Goal: Task Accomplishment & Management: Manage account settings

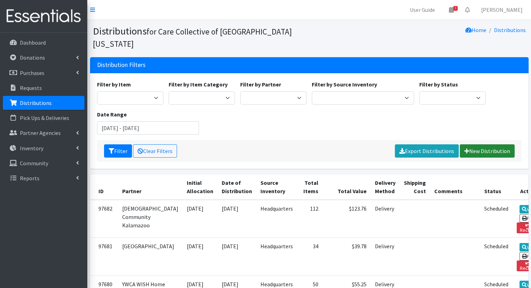
click at [502, 144] on link "New Distribution" at bounding box center [486, 150] width 55 height 13
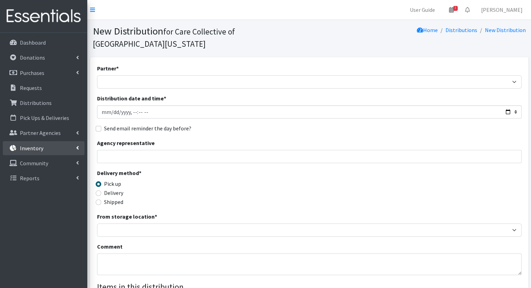
click at [55, 147] on link "Inventory" at bounding box center [44, 148] width 82 height 14
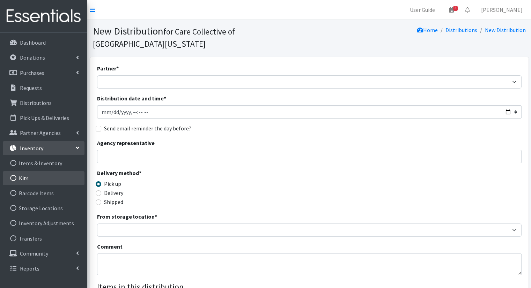
click at [54, 177] on link "Kits" at bounding box center [44, 178] width 82 height 14
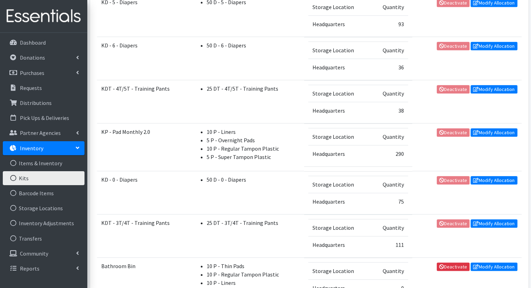
scroll to position [371, 0]
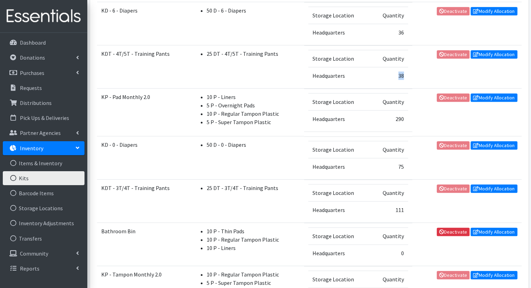
drag, startPoint x: 399, startPoint y: 70, endPoint x: 392, endPoint y: 77, distance: 9.4
click at [392, 77] on td "38" at bounding box center [388, 75] width 37 height 17
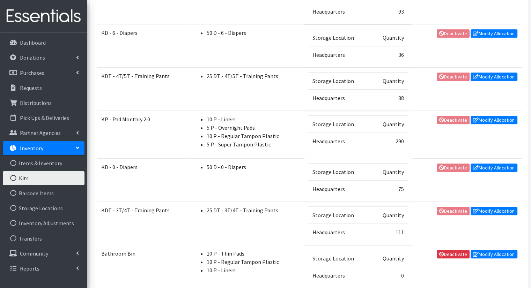
scroll to position [336, 0]
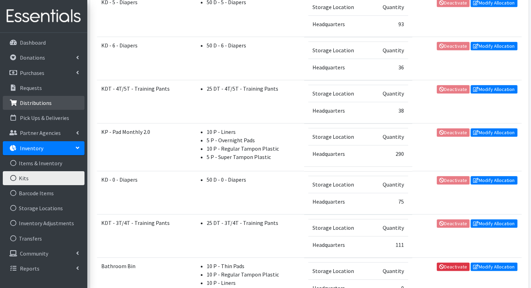
click at [51, 97] on link "Distributions" at bounding box center [44, 103] width 82 height 14
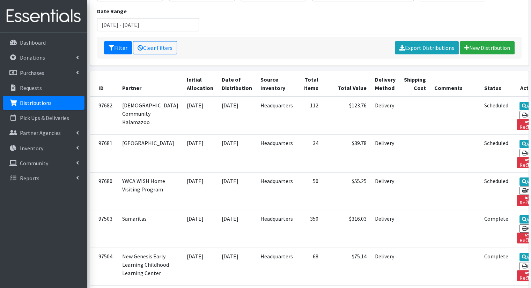
scroll to position [105, 0]
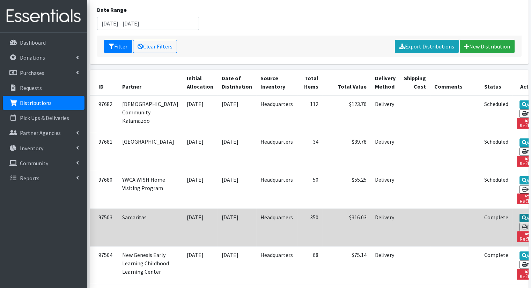
click at [521, 216] on icon at bounding box center [523, 218] width 5 height 5
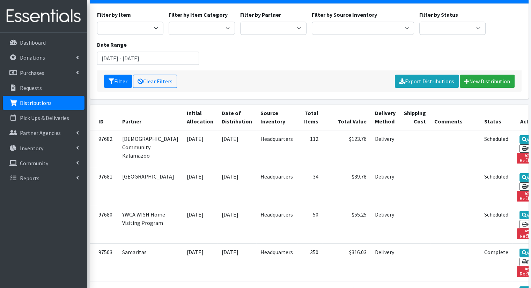
scroll to position [0, 0]
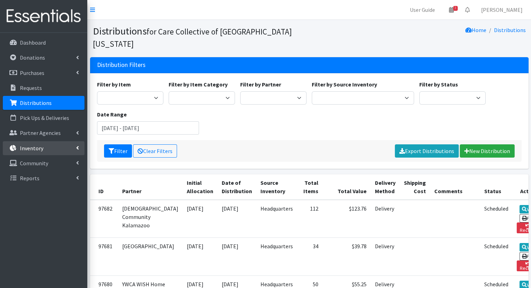
click at [49, 151] on link "Inventory" at bounding box center [44, 148] width 82 height 14
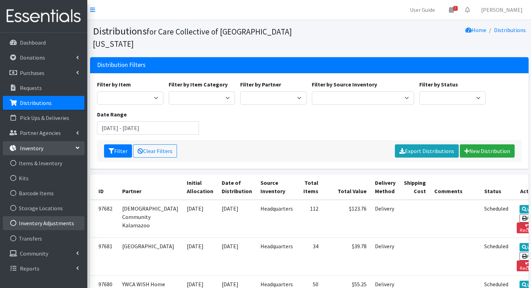
click at [53, 221] on link "Inventory Adjustments" at bounding box center [44, 223] width 82 height 14
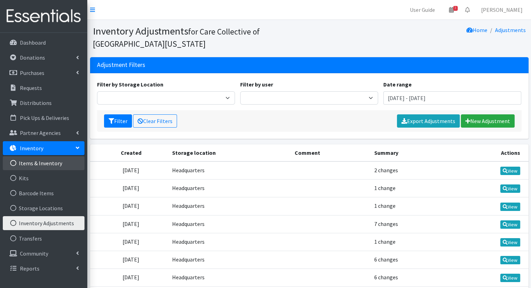
click at [62, 168] on link "Items & Inventory" at bounding box center [44, 163] width 82 height 14
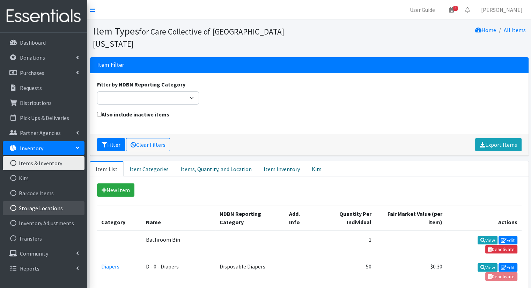
click at [18, 204] on link "Storage Locations" at bounding box center [44, 208] width 82 height 14
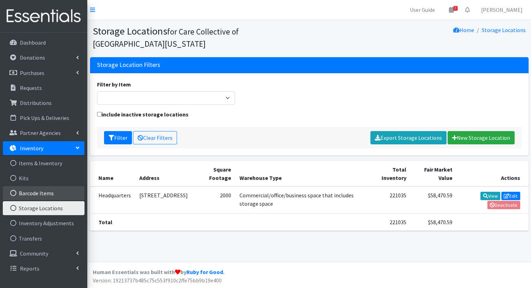
click at [24, 195] on link "Barcode Items" at bounding box center [44, 193] width 82 height 14
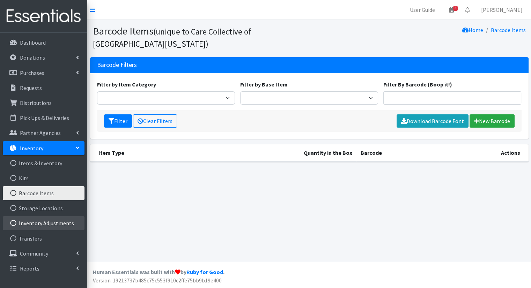
click at [24, 223] on link "Inventory Adjustments" at bounding box center [44, 223] width 82 height 14
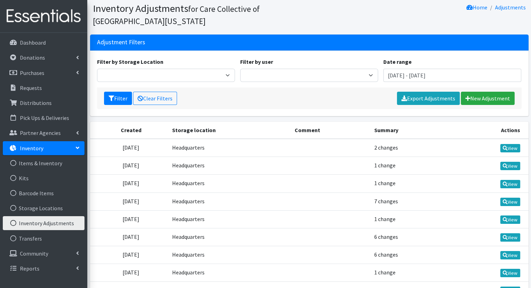
scroll to position [35, 0]
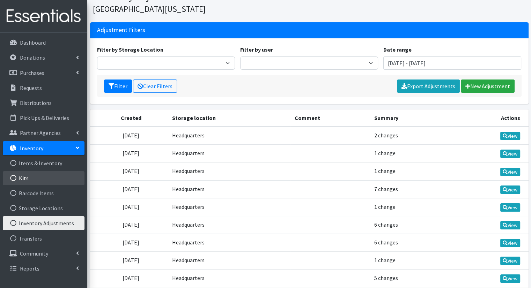
click at [34, 180] on link "Kits" at bounding box center [44, 178] width 82 height 14
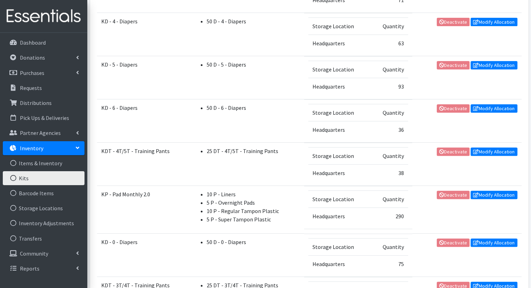
scroll to position [314, 0]
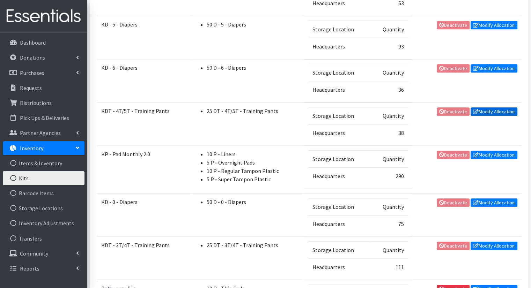
click at [493, 109] on link "Modify Allocation" at bounding box center [493, 111] width 47 height 8
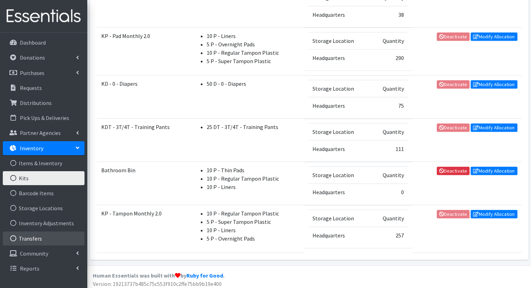
scroll to position [433, 0]
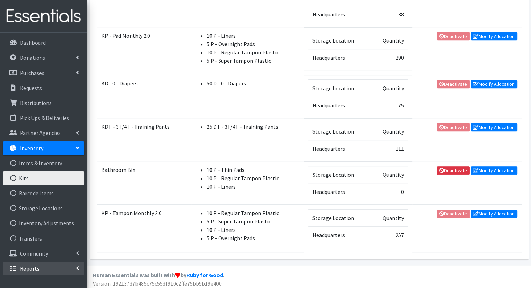
click at [78, 275] on link "Reports" at bounding box center [44, 269] width 82 height 14
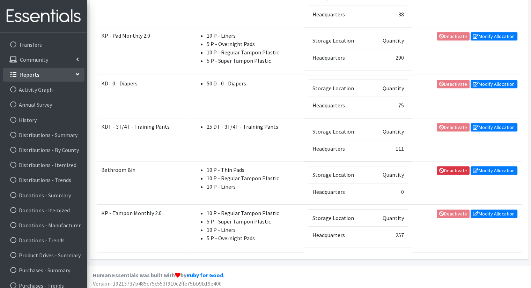
scroll to position [197, 0]
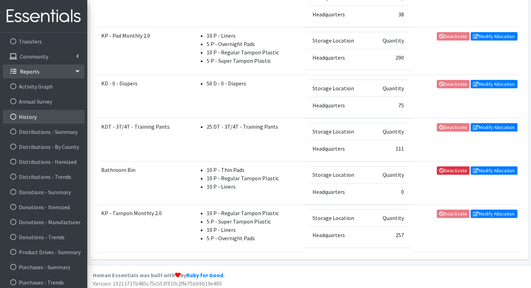
click at [29, 119] on link "History" at bounding box center [44, 117] width 82 height 14
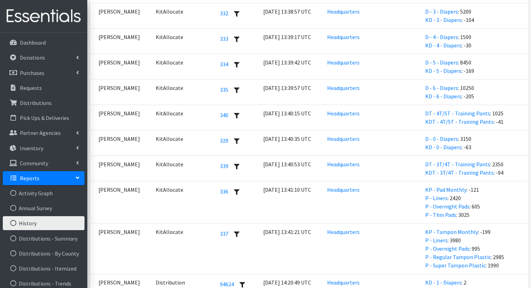
scroll to position [349, 0]
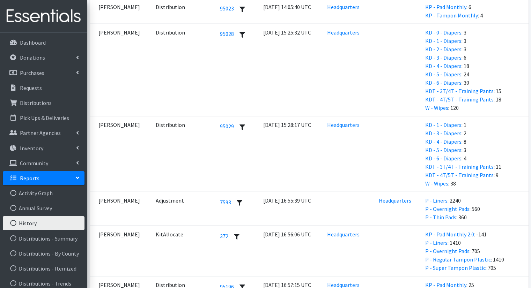
click at [291, 241] on td "[DATE] 16:56:06 UTC" at bounding box center [291, 251] width 64 height 51
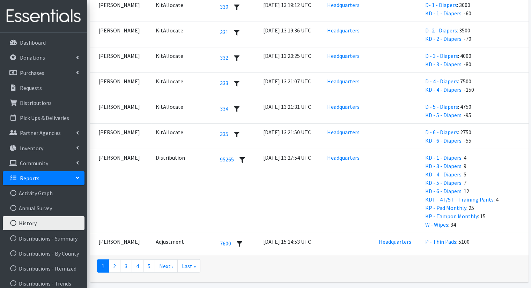
scroll to position [2016, 0]
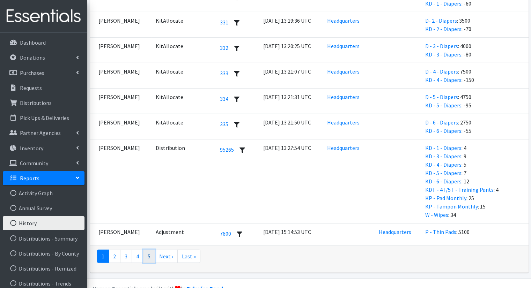
click at [149, 250] on link "5" at bounding box center [149, 256] width 12 height 13
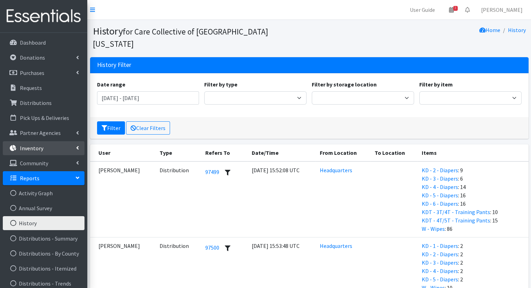
click at [60, 151] on link "Inventory" at bounding box center [44, 148] width 82 height 14
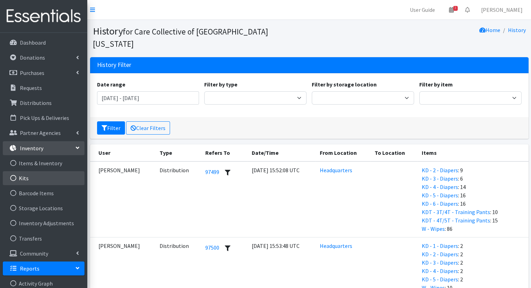
click at [53, 180] on link "Kits" at bounding box center [44, 178] width 82 height 14
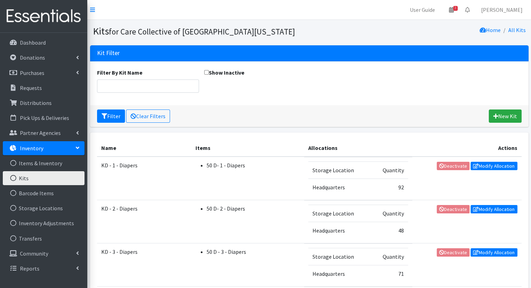
scroll to position [35, 0]
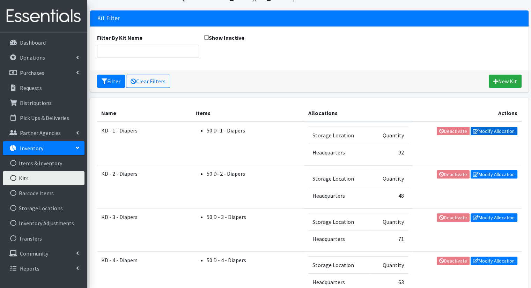
click at [505, 132] on link "Modify Allocation" at bounding box center [493, 131] width 47 height 8
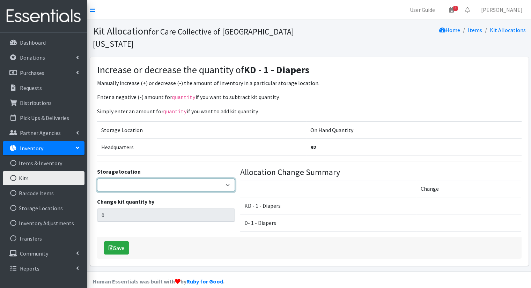
click at [215, 179] on select "Headquarters" at bounding box center [166, 185] width 138 height 13
select select "491"
click at [97, 179] on select "Headquarters" at bounding box center [166, 185] width 138 height 13
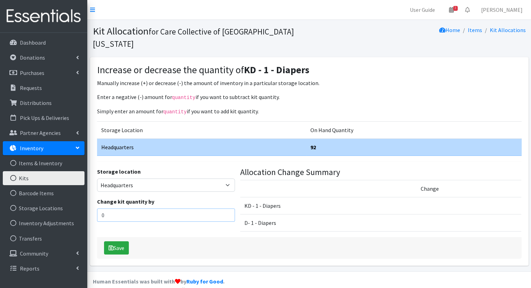
click at [209, 209] on input "0" at bounding box center [166, 215] width 138 height 13
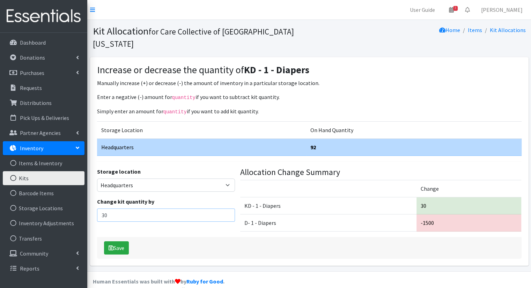
type input "3"
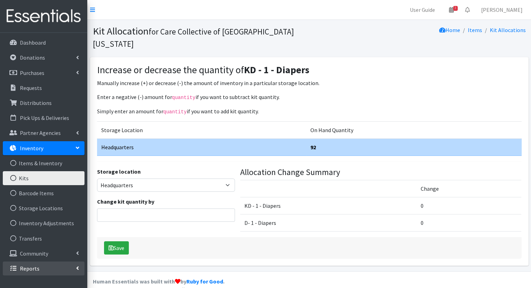
click at [41, 267] on link "Reports" at bounding box center [44, 269] width 82 height 14
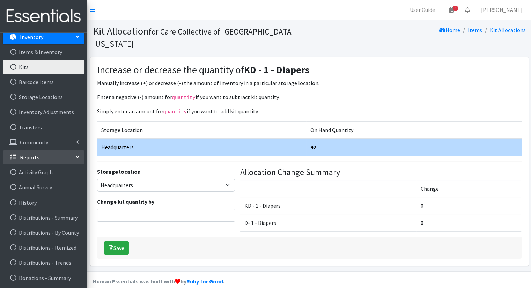
scroll to position [114, 0]
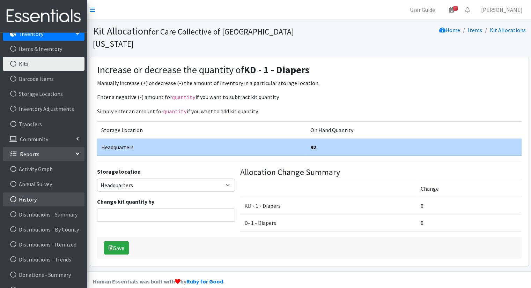
click at [63, 194] on link "History" at bounding box center [44, 200] width 82 height 14
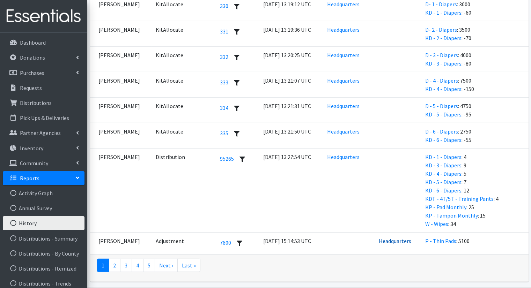
scroll to position [2016, 0]
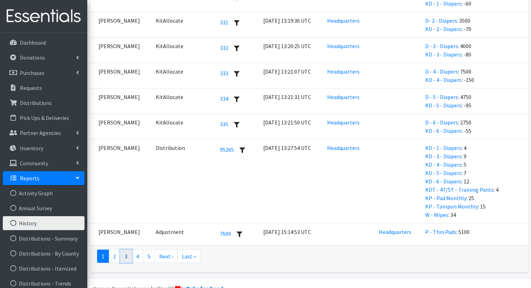
click at [128, 250] on link "3" at bounding box center [126, 256] width 12 height 13
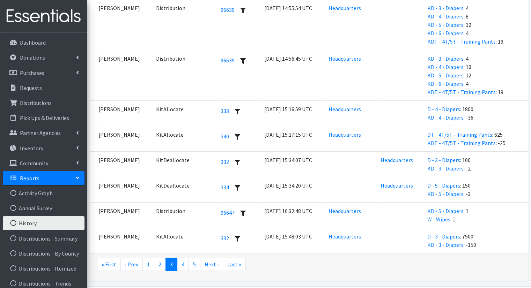
scroll to position [2359, 0]
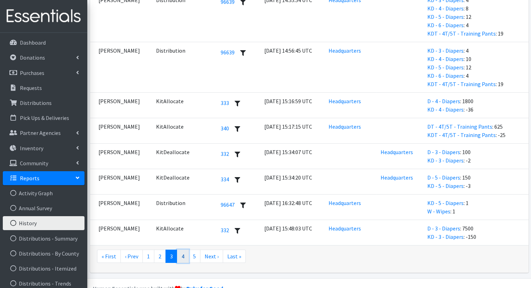
click at [180, 250] on link "4" at bounding box center [183, 256] width 12 height 13
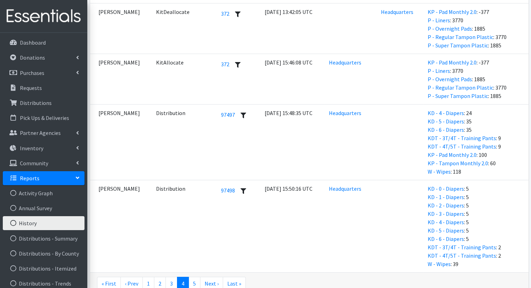
scroll to position [2331, 0]
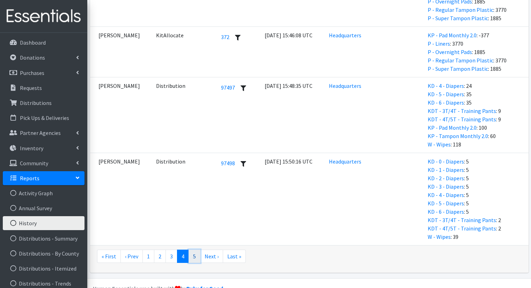
click at [189, 250] on link "5" at bounding box center [194, 256] width 12 height 13
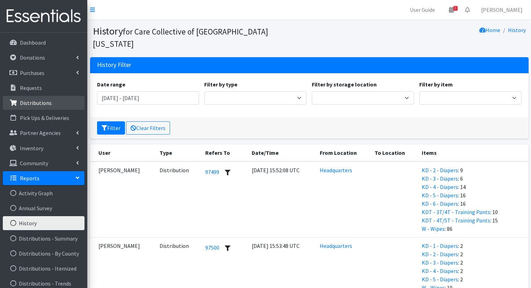
click at [52, 99] on link "Distributions" at bounding box center [44, 103] width 82 height 14
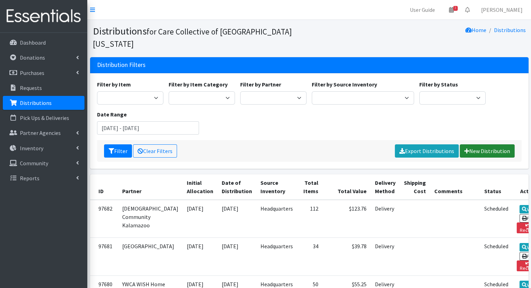
click at [503, 144] on link "New Distribution" at bounding box center [486, 150] width 55 height 13
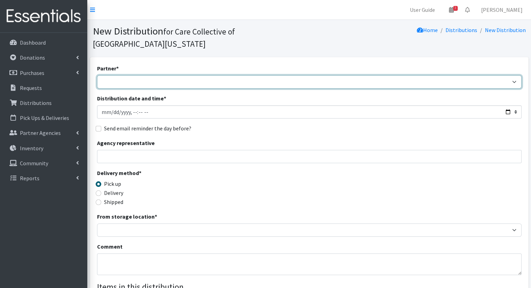
click at [189, 75] on select "African Community Kalamazoo Black Lives Matter Kzoo/BC Diaper Train Cares Sexua…" at bounding box center [309, 81] width 424 height 13
select select "7974"
click at [97, 75] on select "African Community Kalamazoo Black Lives Matter Kzoo/BC Diaper Train Cares Sexua…" at bounding box center [309, 81] width 424 height 13
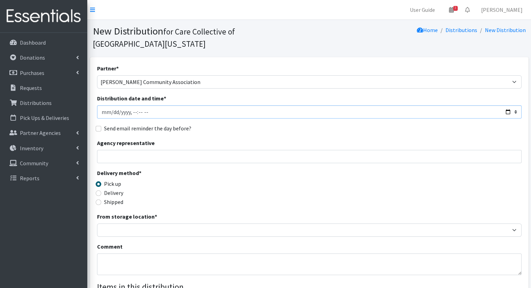
click at [507, 105] on input "Distribution date and time *" at bounding box center [309, 111] width 424 height 13
type input "2025-10-08T10:00"
click at [347, 212] on div "From storage location * Headquarters" at bounding box center [309, 224] width 424 height 24
click at [111, 189] on label "Delivery" at bounding box center [113, 193] width 19 height 8
click at [101, 190] on input "Delivery" at bounding box center [99, 193] width 6 height 6
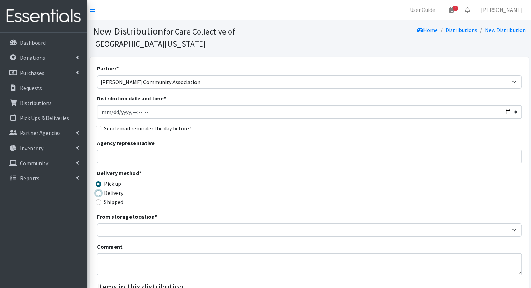
radio input "true"
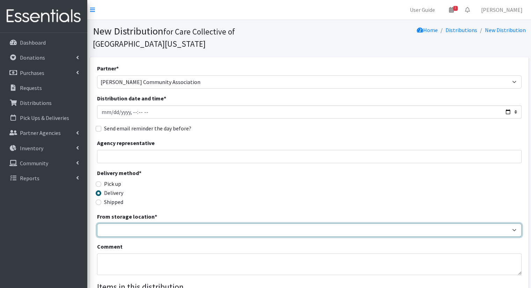
click at [112, 224] on select "Headquarters" at bounding box center [309, 230] width 424 height 13
select select "491"
click at [97, 224] on select "Headquarters" at bounding box center [309, 230] width 424 height 13
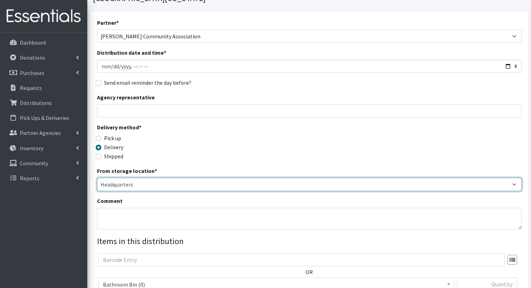
scroll to position [140, 0]
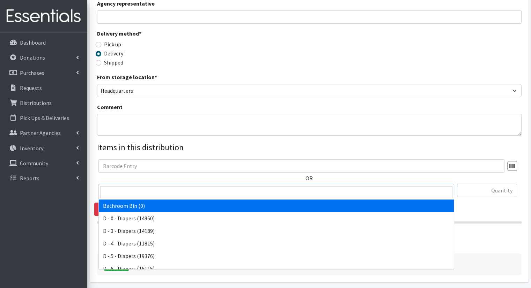
click at [239, 186] on span "Bathroom Bin (0)" at bounding box center [276, 191] width 346 height 10
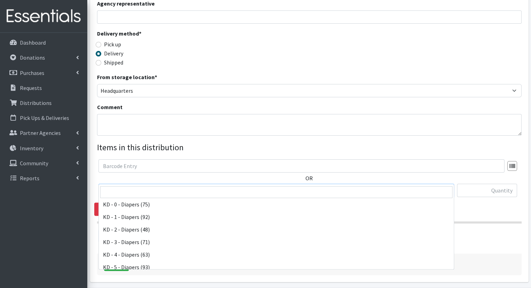
scroll to position [174, 0]
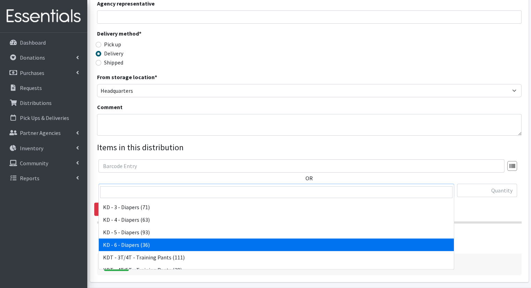
select select "15502"
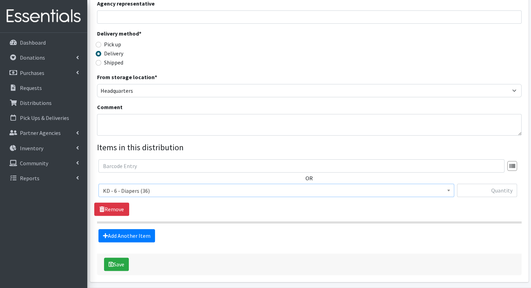
click at [173, 194] on div "OR Bathroom Bin (0) D - 0 - Diapers (14950) D - 3 - Diapers (14189) D - 4 - Dia…" at bounding box center [308, 187] width 429 height 57
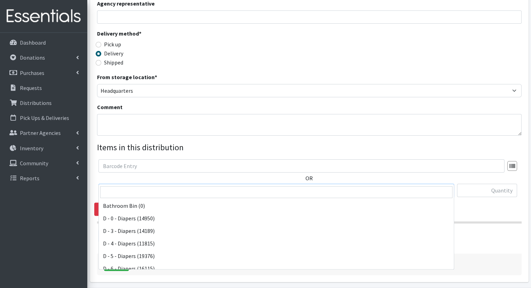
click at [150, 186] on span "KD - 6 - Diapers (36)" at bounding box center [276, 191] width 346 height 10
click at [174, 186] on span "KD - 6 - Diapers (36)" at bounding box center [276, 191] width 346 height 10
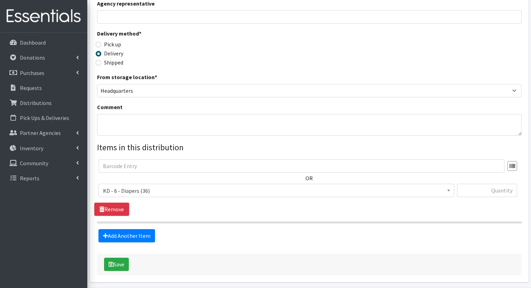
click at [174, 212] on fieldset "Items in this distribution OR Bathroom Bin (0) D - 0 - Diapers (14950) D - 3 - …" at bounding box center [309, 191] width 424 height 101
click at [20, 37] on link "Dashboard" at bounding box center [44, 43] width 82 height 14
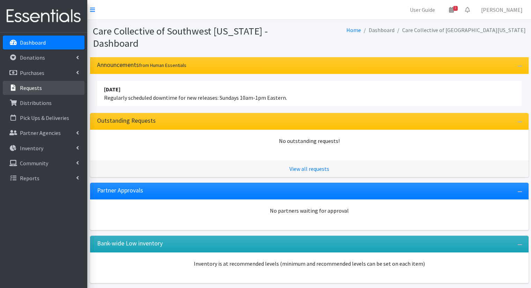
click at [70, 81] on link "Requests" at bounding box center [44, 88] width 82 height 14
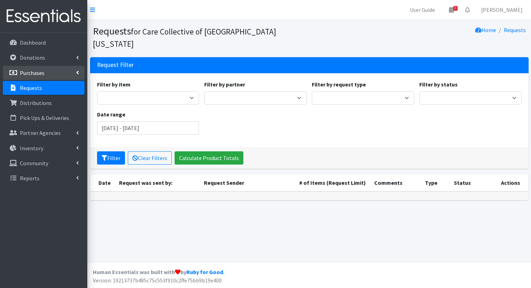
click at [75, 77] on link "Purchases" at bounding box center [44, 73] width 82 height 14
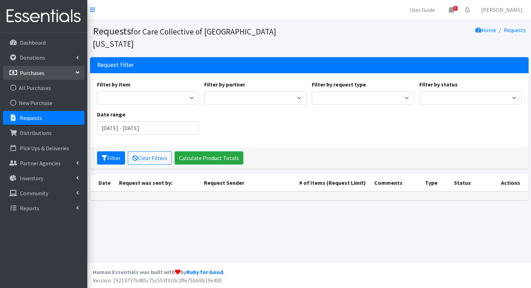
click at [82, 69] on link "Purchases" at bounding box center [44, 73] width 82 height 14
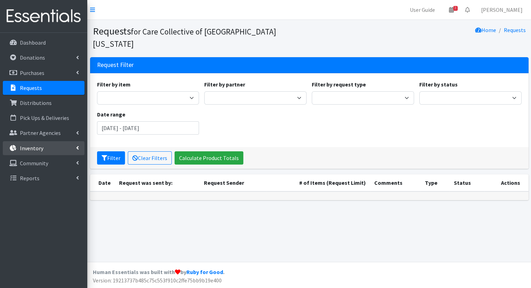
click at [46, 148] on link "Inventory" at bounding box center [44, 148] width 82 height 14
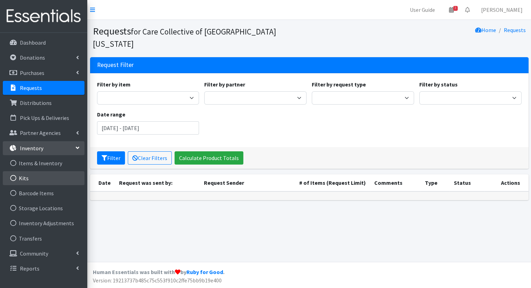
click at [36, 172] on link "Kits" at bounding box center [44, 178] width 82 height 14
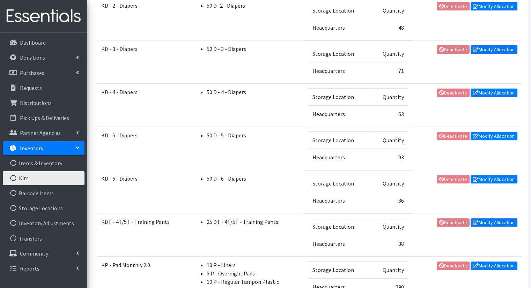
scroll to position [188, 0]
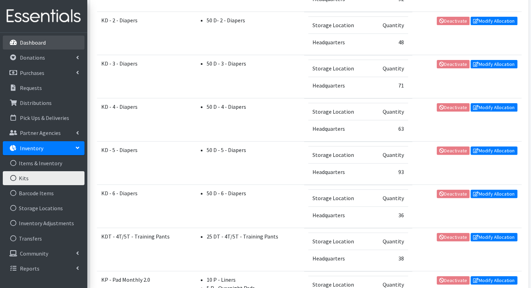
click at [50, 47] on link "Dashboard" at bounding box center [44, 43] width 82 height 14
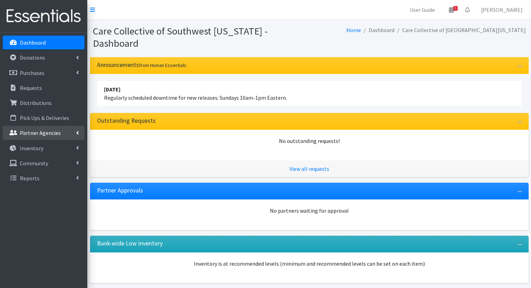
click at [65, 135] on link "Partner Agencies" at bounding box center [44, 133] width 82 height 14
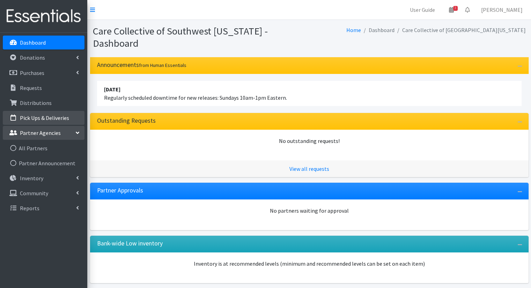
click at [77, 120] on link "Pick Ups & Deliveries" at bounding box center [44, 118] width 82 height 14
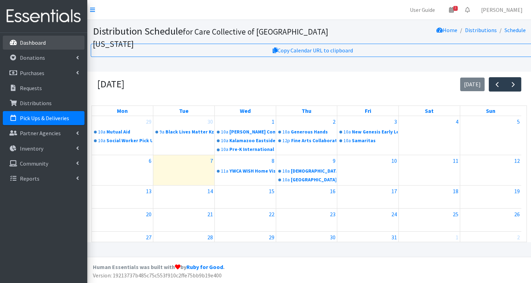
click at [70, 45] on link "Dashboard" at bounding box center [44, 43] width 82 height 14
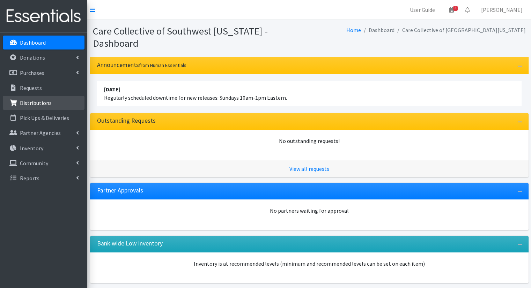
click at [73, 108] on link "Distributions" at bounding box center [44, 103] width 82 height 14
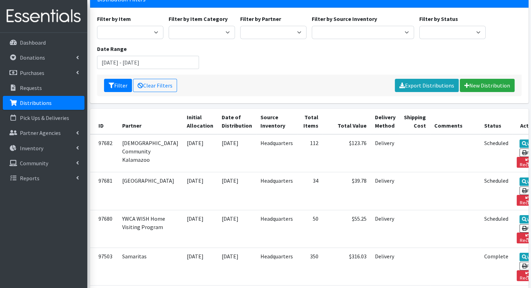
scroll to position [70, 0]
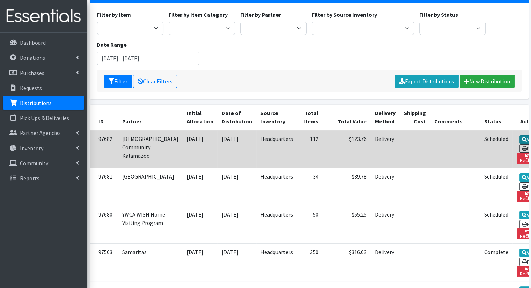
click at [519, 135] on link "View" at bounding box center [529, 139] width 20 height 8
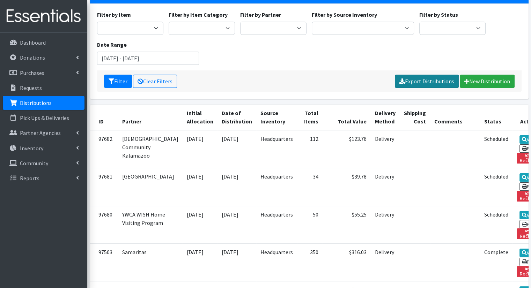
click at [448, 75] on link "Export Distributions" at bounding box center [427, 81] width 64 height 13
click at [423, 75] on link "Please wait..." at bounding box center [439, 81] width 40 height 13
click at [377, 75] on div "Filter Clear Filters Please wait... New Distribution" at bounding box center [309, 81] width 424 height 22
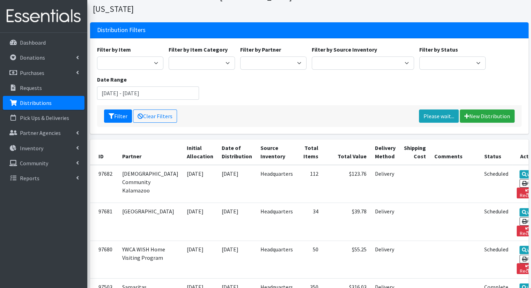
scroll to position [0, 0]
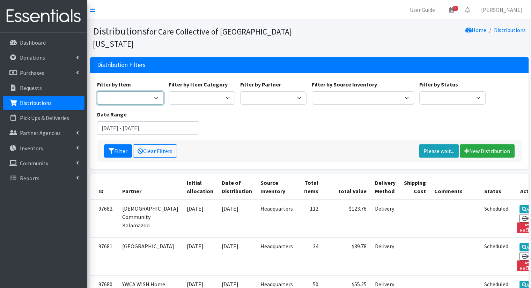
click at [151, 91] on select "0 - Diapers 2.0 Bathroom Bin D - 0 - Diapers D- 1 - Diapers D- 2 - Diapers D - …" at bounding box center [130, 97] width 66 height 13
click at [466, 98] on div "Filter by Item 0 - Diapers 2.0 Bathroom Bin D - 0 - Diapers D- 1 - Diapers D- 2…" at bounding box center [308, 110] width 429 height 60
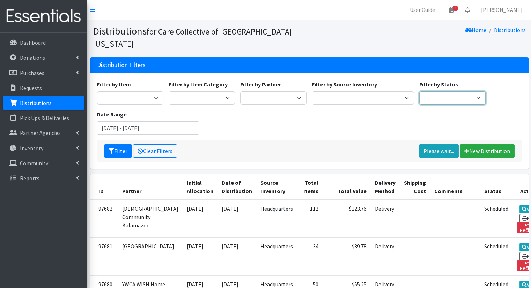
click at [468, 91] on select "Scheduled Complete" at bounding box center [452, 97] width 66 height 13
drag, startPoint x: 385, startPoint y: 93, endPoint x: 385, endPoint y: 87, distance: 6.3
click at [385, 87] on div "Filter by Item 0 - Diapers 2.0 Bathroom Bin D - 0 - Diapers D- 1 - Diapers D- 2…" at bounding box center [308, 110] width 429 height 60
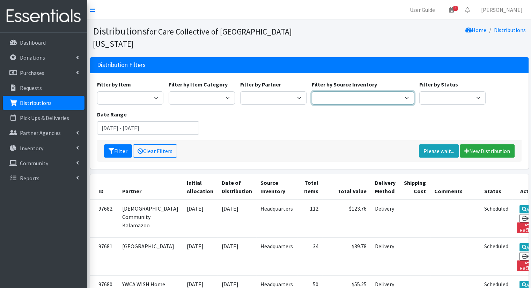
click at [385, 91] on select "Headquarters" at bounding box center [362, 97] width 102 height 13
click at [286, 80] on div "Filter by Partner African Community Kalamazoo Black Lives Matter Kzoo/BC Diaper…" at bounding box center [273, 92] width 72 height 24
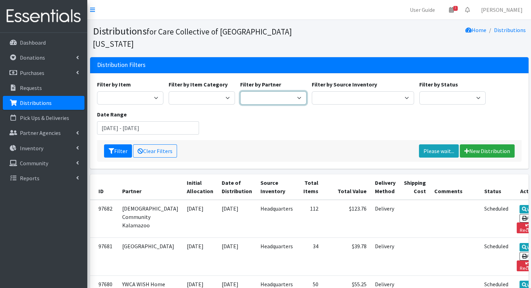
click at [285, 91] on select "African Community Kalamazoo Black Lives Matter Kzoo/BC Diaper Train Cares Sexua…" at bounding box center [273, 97] width 66 height 13
click at [177, 121] on input "August 7, 2025 - November 7, 2025" at bounding box center [148, 127] width 102 height 13
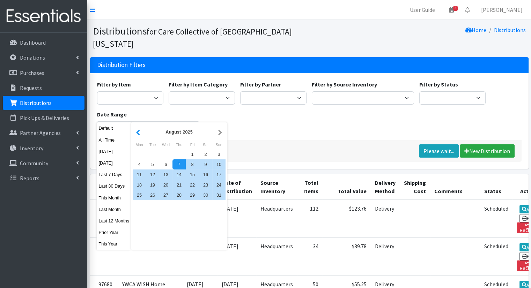
click at [138, 132] on button "button" at bounding box center [137, 132] width 7 height 9
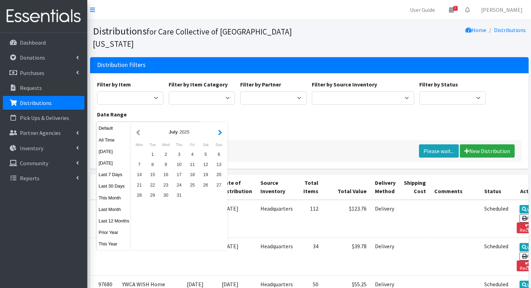
click at [220, 131] on button "button" at bounding box center [219, 132] width 7 height 9
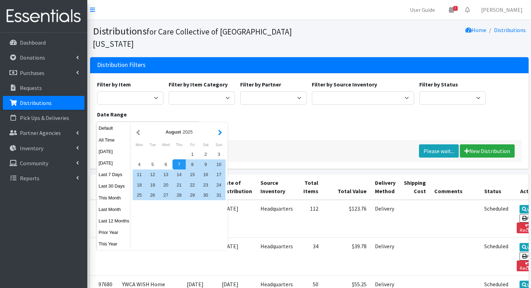
click at [221, 132] on button "button" at bounding box center [219, 132] width 7 height 9
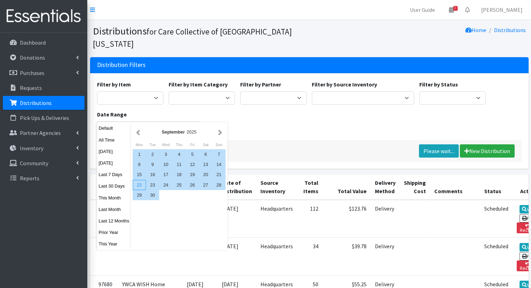
click at [137, 183] on div "22" at bounding box center [139, 185] width 13 height 10
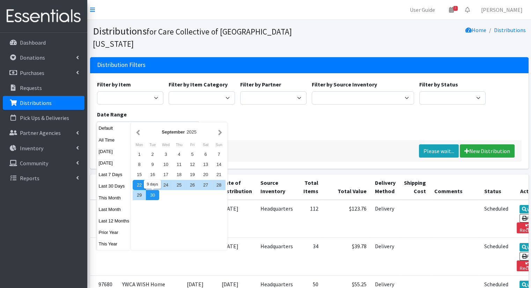
click at [149, 192] on div "30" at bounding box center [152, 195] width 13 height 10
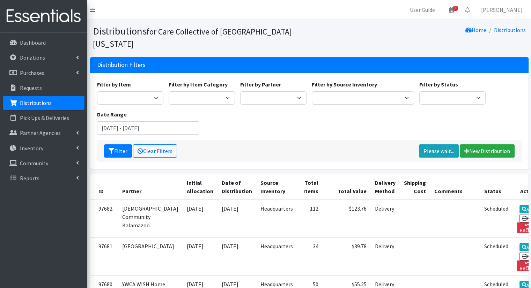
click at [186, 110] on div "Date Range September 22, 2025 - September 30, 2025" at bounding box center [147, 122] width 107 height 24
click at [189, 123] on div "Filter by Item 0 - Diapers 2.0 Bathroom Bin D - 0 - Diapers D- 1 - Diapers D- 2…" at bounding box center [308, 110] width 429 height 60
click at [188, 121] on input "September 22, 2025 - September 30, 2025" at bounding box center [148, 127] width 102 height 13
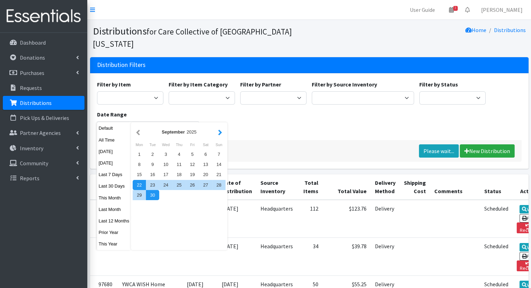
click at [218, 134] on button "button" at bounding box center [219, 132] width 7 height 9
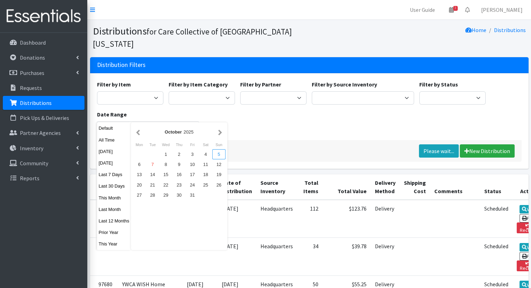
click at [218, 157] on div "5" at bounding box center [218, 154] width 13 height 10
click at [165, 152] on div "1" at bounding box center [165, 154] width 13 height 10
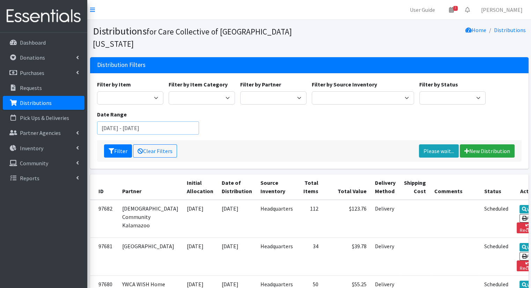
click at [165, 121] on input "October 1, 2025 - October 5, 2025" at bounding box center [148, 127] width 102 height 13
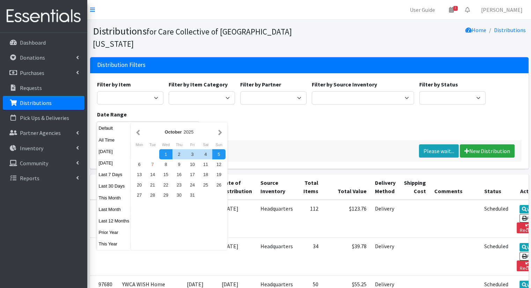
click at [143, 134] on div "October 2025" at bounding box center [179, 132] width 75 height 7
click at [143, 132] on div "October 2025" at bounding box center [179, 132] width 75 height 7
click at [138, 133] on button "button" at bounding box center [137, 132] width 7 height 9
click at [139, 186] on div "22" at bounding box center [139, 185] width 13 height 10
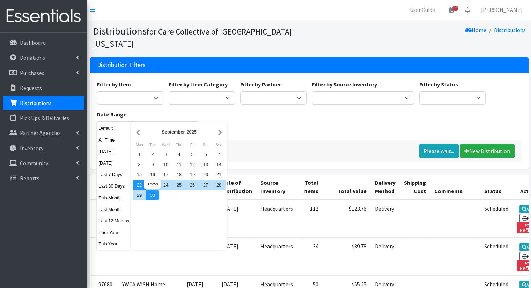
click at [150, 192] on div "30" at bounding box center [152, 195] width 13 height 10
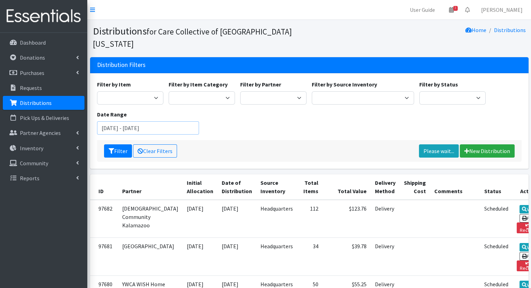
click at [168, 121] on input "September 22, 2025 - September 30, 2025" at bounding box center [148, 127] width 102 height 13
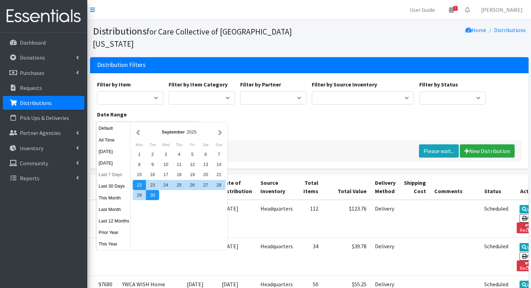
click at [115, 176] on button "Last 7 Days" at bounding box center [114, 175] width 34 height 10
type input "October 1, 2025 - October 7, 2025"
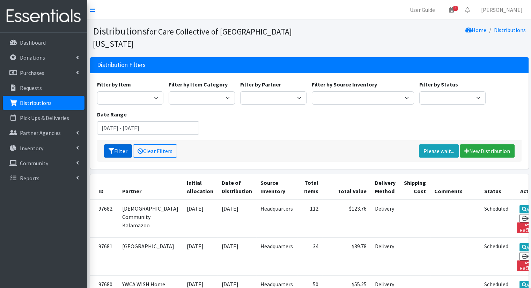
click at [123, 144] on button "Filter" at bounding box center [118, 150] width 28 height 13
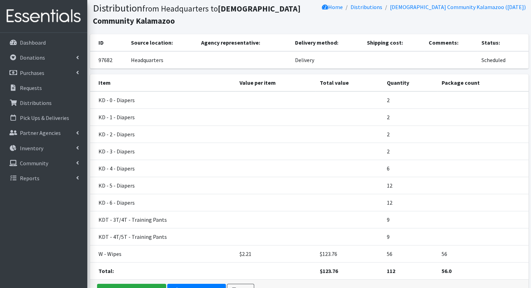
scroll to position [35, 0]
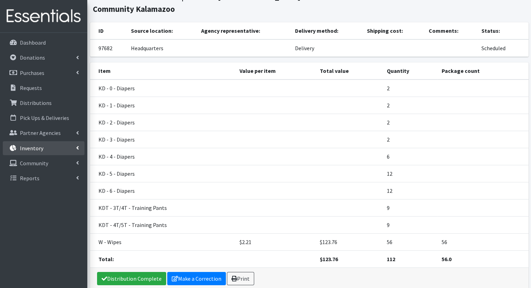
click at [49, 148] on link "Inventory" at bounding box center [44, 148] width 82 height 14
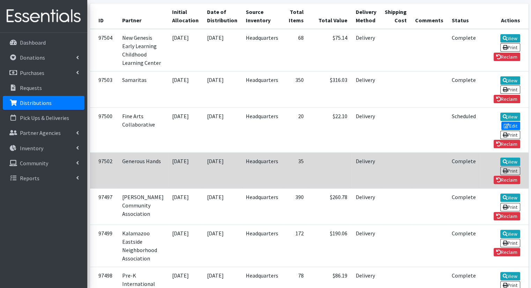
scroll to position [83, 0]
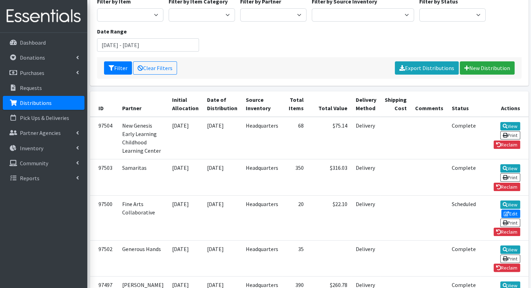
drag, startPoint x: 156, startPoint y: 23, endPoint x: 153, endPoint y: 25, distance: 3.7
click at [154, 27] on div "Date Range [DATE] - [DATE]" at bounding box center [147, 39] width 107 height 24
click at [148, 44] on div "Filter by Item 0 - Diapers 2.0 Bathroom Bin D - 0 - Diapers D- 1 - Diapers D- 2…" at bounding box center [308, 27] width 429 height 60
click at [149, 38] on input "[DATE] - [DATE]" at bounding box center [148, 44] width 102 height 13
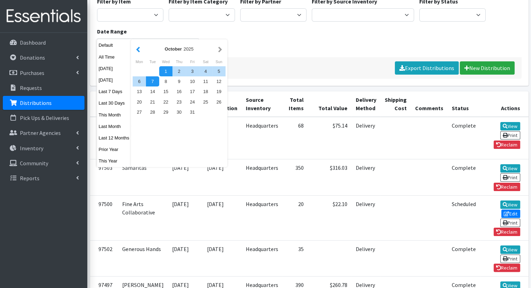
click at [140, 51] on button "button" at bounding box center [137, 49] width 7 height 9
click at [142, 106] on div "22" at bounding box center [139, 102] width 13 height 10
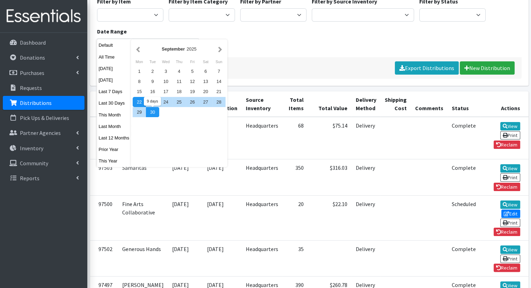
click at [147, 111] on div "30" at bounding box center [152, 112] width 13 height 10
type input "[DATE] - [DATE]"
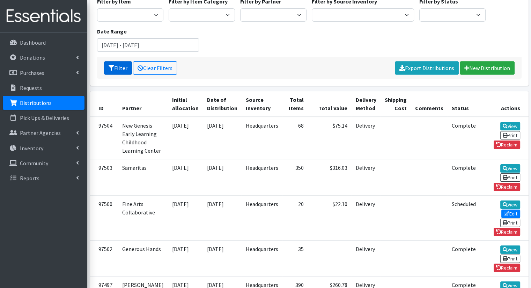
click at [125, 61] on button "Filter" at bounding box center [118, 67] width 28 height 13
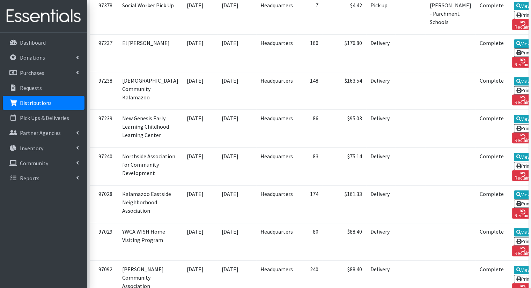
scroll to position [372, 0]
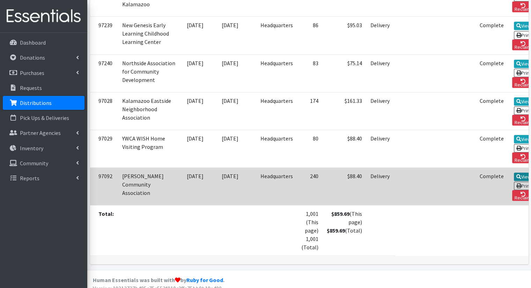
click at [513, 174] on link "View" at bounding box center [523, 177] width 20 height 8
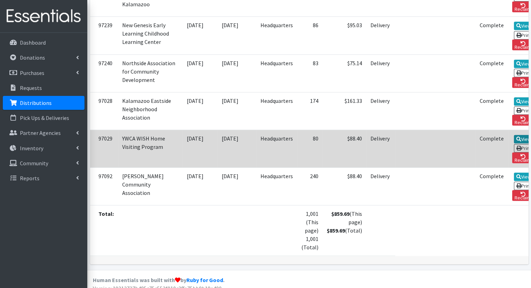
click at [513, 140] on link "View" at bounding box center [523, 139] width 20 height 8
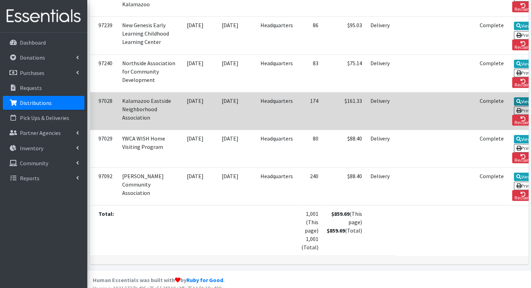
click at [516, 99] on icon at bounding box center [518, 101] width 5 height 5
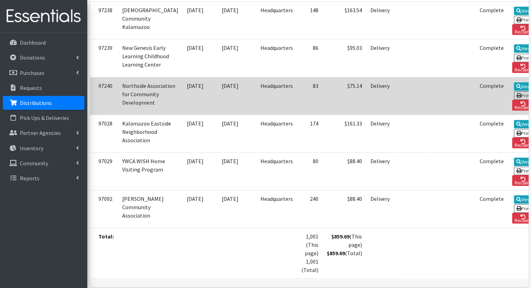
scroll to position [337, 0]
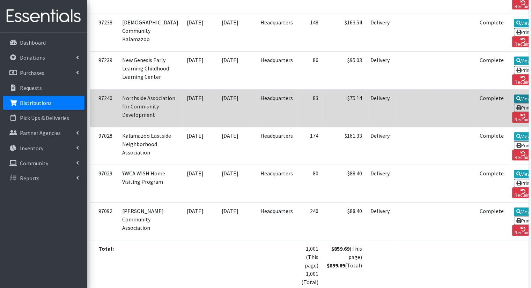
click at [513, 95] on link "View" at bounding box center [523, 99] width 20 height 8
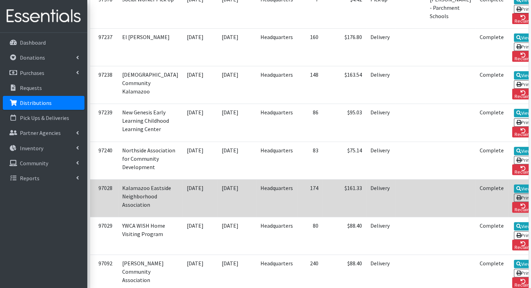
scroll to position [250, 0]
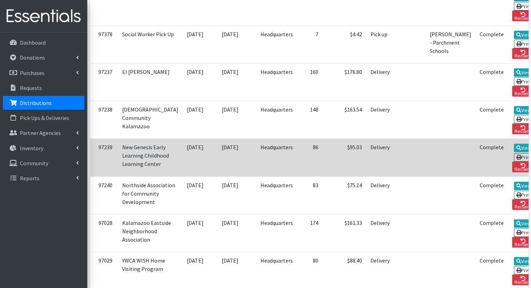
drag, startPoint x: 493, startPoint y: 121, endPoint x: 403, endPoint y: 116, distance: 89.8
click at [403, 139] on tr "97239 New Genesis Early Learning Childhood Learning Center [DATE] [DATE] Headqu…" at bounding box center [316, 158] width 452 height 38
click at [425, 139] on td at bounding box center [450, 158] width 50 height 38
click at [513, 144] on link "View" at bounding box center [523, 148] width 20 height 8
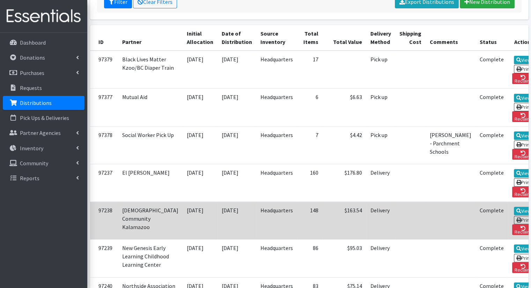
scroll to position [145, 0]
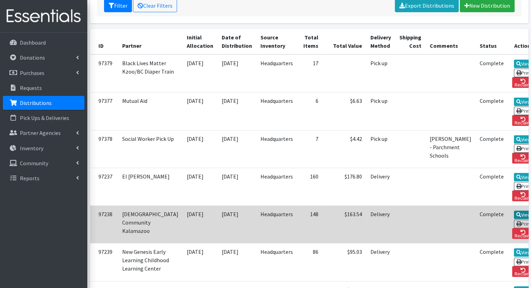
click at [513, 211] on link "View" at bounding box center [523, 215] width 20 height 8
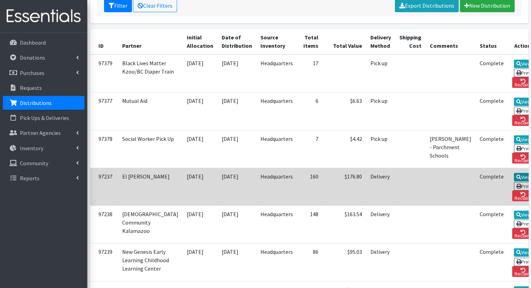
click at [513, 173] on link "View" at bounding box center [523, 177] width 20 height 8
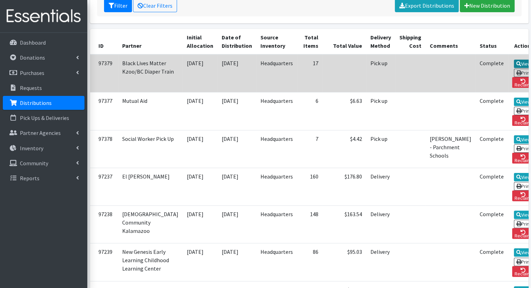
click at [513, 60] on link "View" at bounding box center [523, 64] width 20 height 8
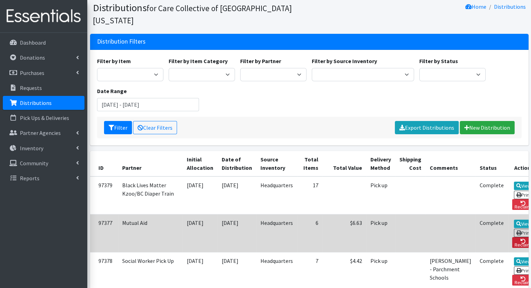
scroll to position [0, 0]
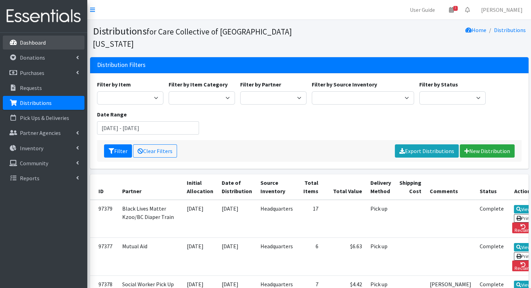
click at [30, 46] on link "Dashboard" at bounding box center [44, 43] width 82 height 14
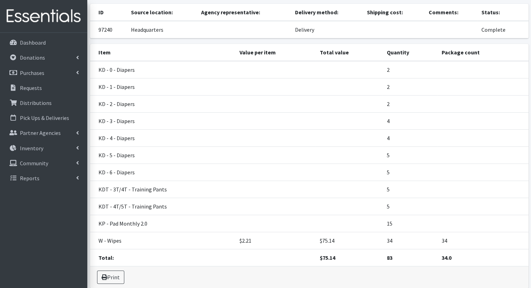
scroll to position [70, 0]
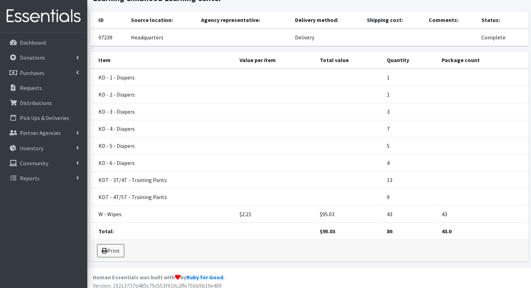
scroll to position [50, 0]
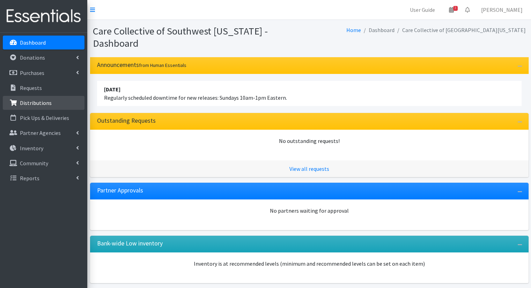
click at [43, 106] on link "Distributions" at bounding box center [44, 103] width 82 height 14
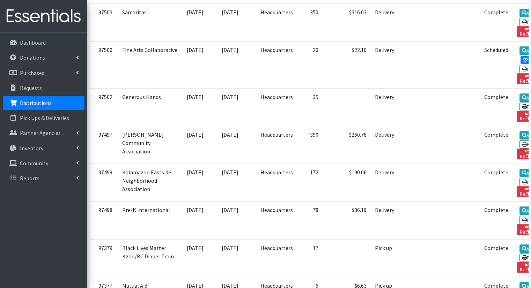
scroll to position [345, 0]
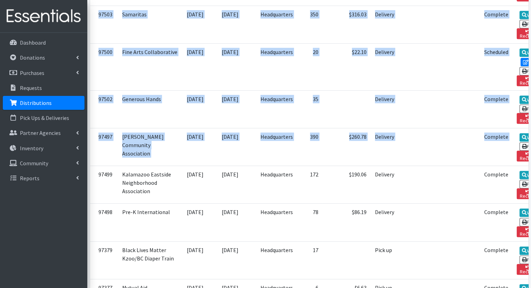
drag, startPoint x: 526, startPoint y: 90, endPoint x: 534, endPoint y: 105, distance: 17.0
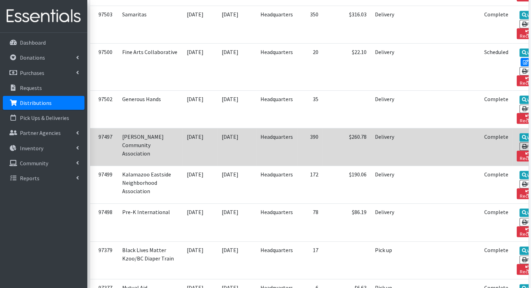
click at [399, 128] on td at bounding box center [414, 147] width 30 height 38
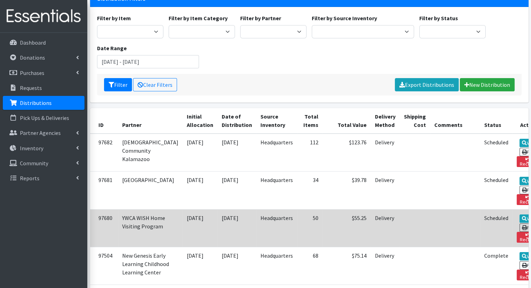
scroll to position [0, 0]
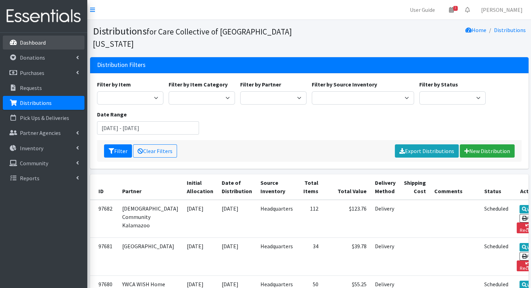
click at [42, 44] on p "Dashboard" at bounding box center [33, 42] width 26 height 7
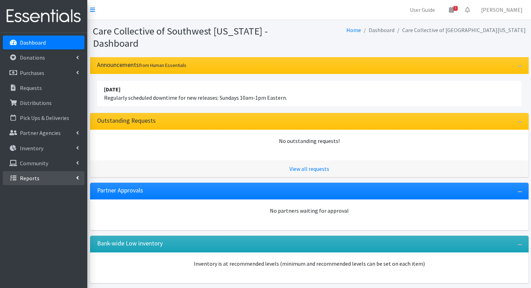
click at [70, 177] on link "Reports" at bounding box center [44, 178] width 82 height 14
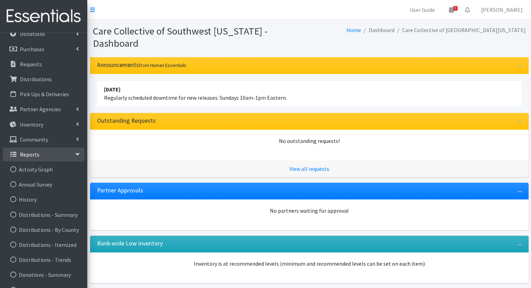
scroll to position [28, 0]
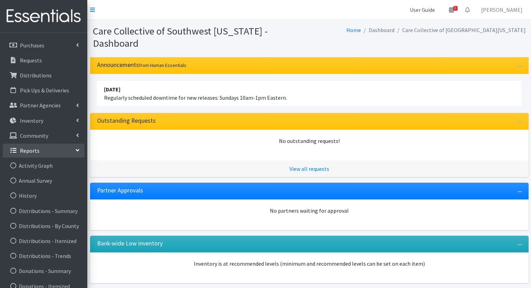
click at [427, 11] on link "User Guide" at bounding box center [422, 10] width 36 height 14
click at [46, 150] on link "Reports" at bounding box center [44, 151] width 82 height 14
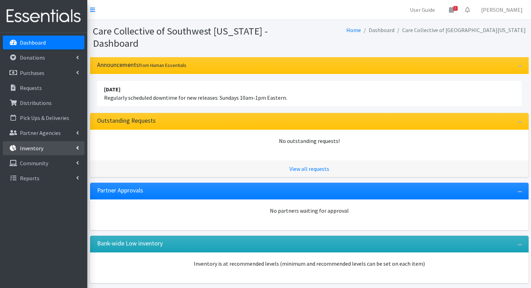
click at [59, 151] on link "Inventory" at bounding box center [44, 148] width 82 height 14
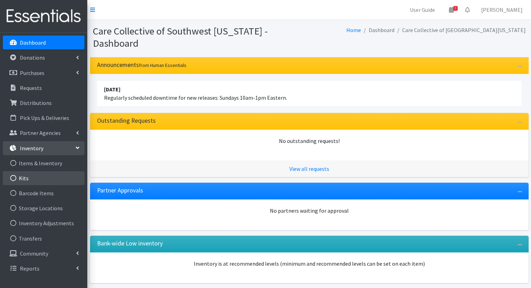
click at [60, 183] on link "Kits" at bounding box center [44, 178] width 82 height 14
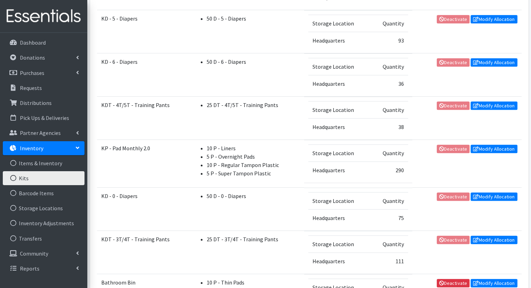
scroll to position [314, 0]
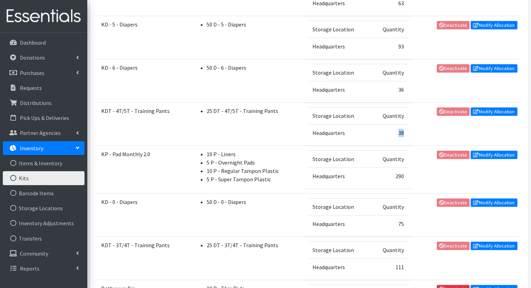
drag, startPoint x: 393, startPoint y: 132, endPoint x: 402, endPoint y: 127, distance: 9.5
click at [402, 127] on td "38" at bounding box center [388, 132] width 37 height 17
drag, startPoint x: 402, startPoint y: 127, endPoint x: 386, endPoint y: 133, distance: 17.1
click at [386, 133] on td "38" at bounding box center [388, 132] width 37 height 17
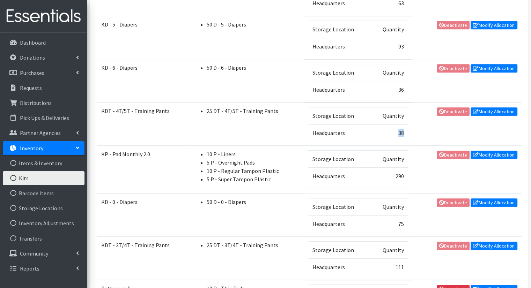
click at [386, 133] on td "38" at bounding box center [388, 132] width 37 height 17
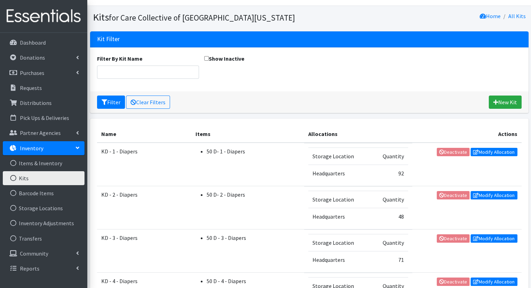
scroll to position [84, 0]
